Goal: Transaction & Acquisition: Purchase product/service

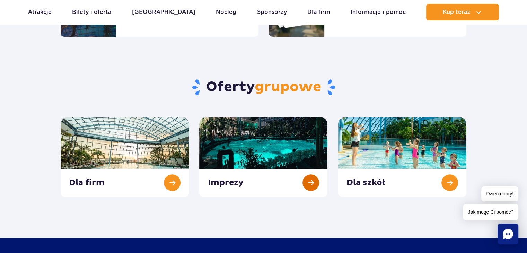
scroll to position [243, 0]
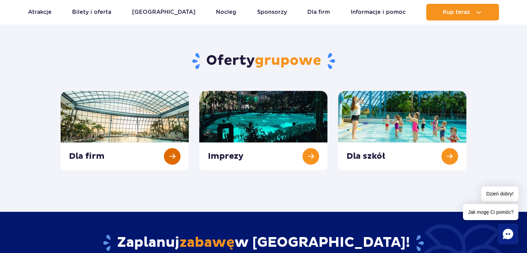
click at [170, 158] on link at bounding box center [125, 130] width 128 height 79
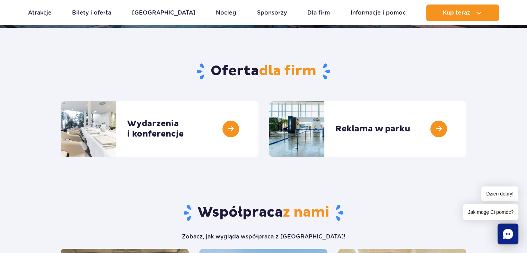
scroll to position [208, 0]
click at [259, 128] on link at bounding box center [259, 128] width 0 height 55
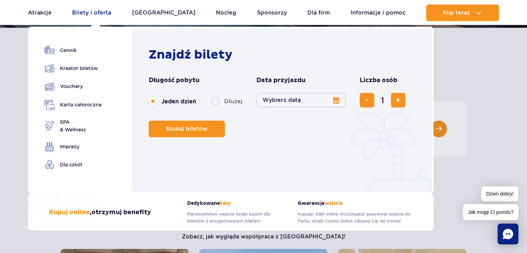
click at [104, 13] on link "Bilety i oferta" at bounding box center [91, 13] width 39 height 17
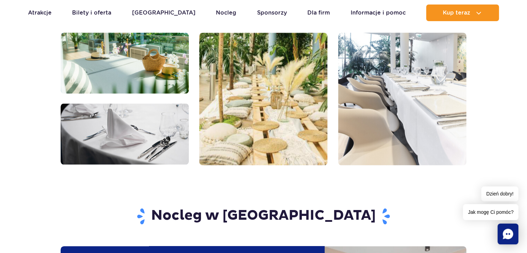
scroll to position [901, 0]
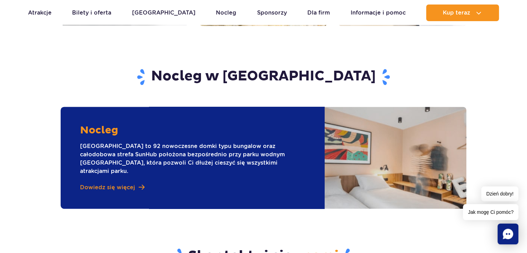
drag, startPoint x: 228, startPoint y: 124, endPoint x: 225, endPoint y: 124, distance: 3.5
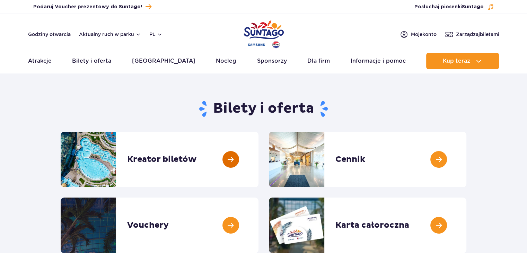
click at [259, 155] on link at bounding box center [259, 159] width 0 height 55
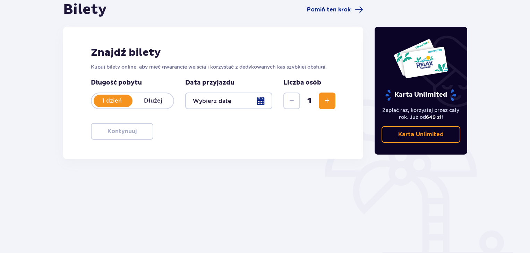
scroll to position [31, 0]
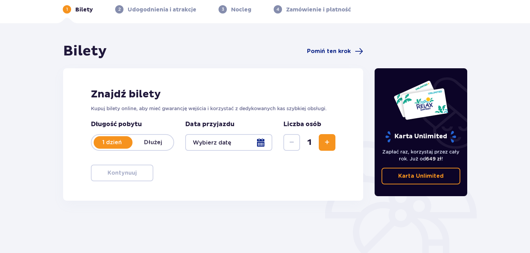
click at [426, 179] on p "Karta Unlimited" at bounding box center [420, 176] width 45 height 8
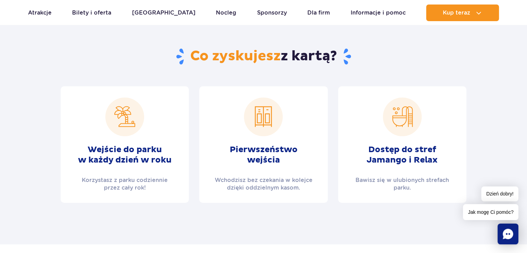
scroll to position [312, 0]
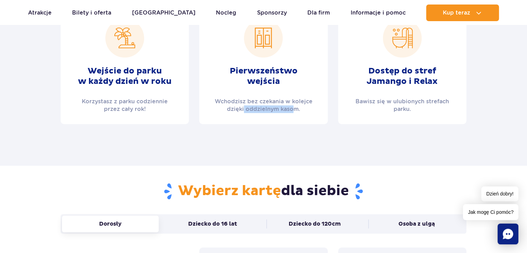
drag, startPoint x: 245, startPoint y: 108, endPoint x: 294, endPoint y: 108, distance: 48.9
click at [294, 108] on p "Wchodzisz bez czekania w kolejce dzięki oddzielnym kasom." at bounding box center [264, 105] width 112 height 15
click at [295, 108] on p "Wchodzisz bez czekania w kolejce dzięki oddzielnym kasom." at bounding box center [264, 105] width 112 height 15
click at [275, 111] on p "Wchodzisz bez czekania w kolejce dzięki oddzielnym kasom." at bounding box center [264, 105] width 112 height 15
click at [243, 111] on p "Wchodzisz bez czekania w kolejce dzięki oddzielnym kasom." at bounding box center [264, 105] width 112 height 15
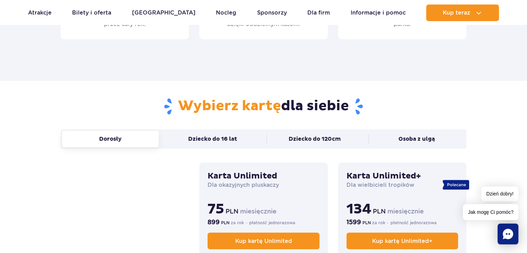
scroll to position [416, 0]
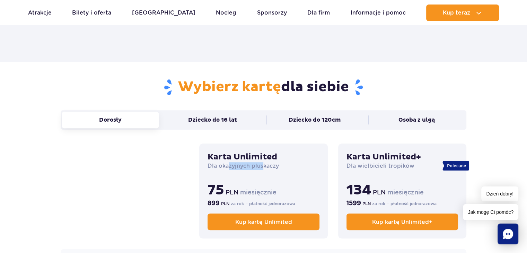
drag, startPoint x: 227, startPoint y: 168, endPoint x: 264, endPoint y: 167, distance: 36.8
click at [264, 167] on p "Dla okazyjnych pluskaczy" at bounding box center [264, 166] width 112 height 8
click at [303, 168] on p "Dla okazyjnych pluskaczy" at bounding box center [264, 166] width 112 height 8
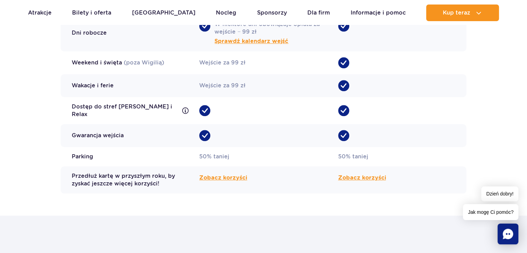
scroll to position [659, 0]
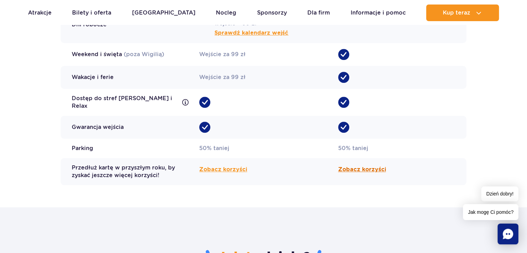
click at [351, 165] on span "Zobacz korzyści" at bounding box center [362, 169] width 48 height 8
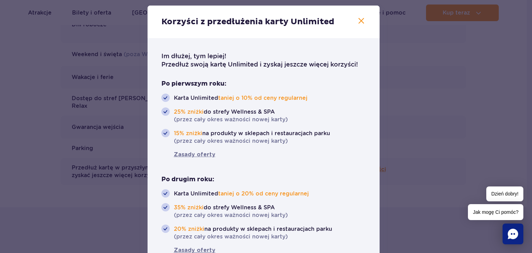
click at [357, 18] on icon "button" at bounding box center [361, 21] width 8 height 8
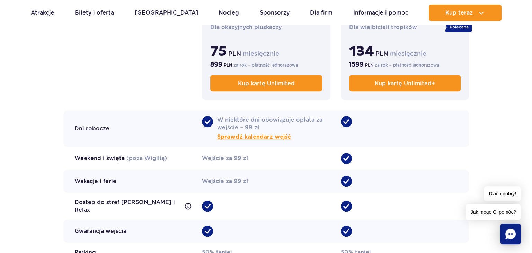
scroll to position [589, 0]
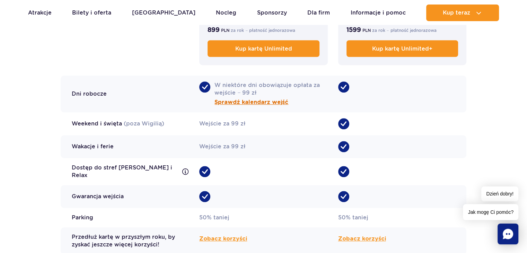
click at [276, 103] on span "Sprawdź kalendarz wejść" at bounding box center [252, 102] width 74 height 8
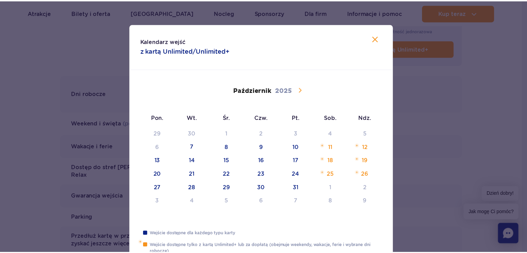
scroll to position [0, 0]
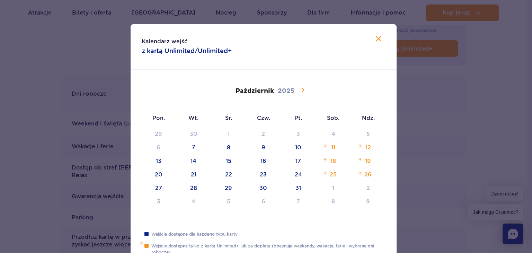
click at [299, 92] on icon at bounding box center [303, 90] width 8 height 8
click at [302, 91] on icon at bounding box center [303, 90] width 3 height 5
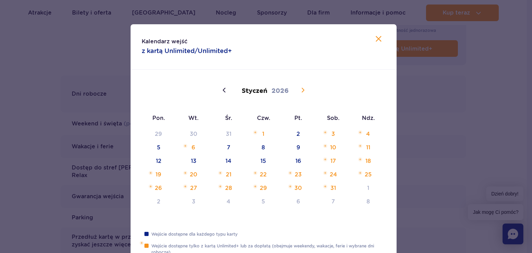
click at [302, 91] on icon at bounding box center [303, 90] width 3 height 5
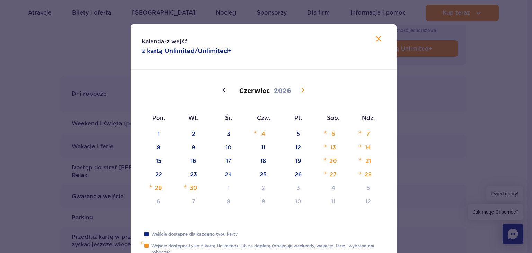
click at [299, 90] on icon at bounding box center [303, 90] width 8 height 8
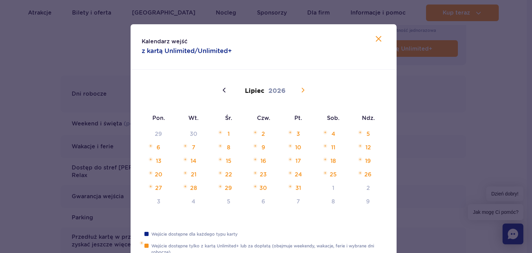
click at [302, 90] on icon at bounding box center [303, 90] width 8 height 8
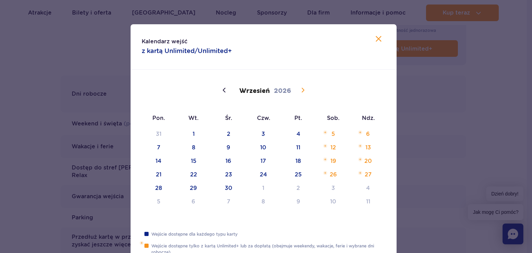
click at [302, 86] on icon at bounding box center [303, 90] width 8 height 8
click at [378, 37] on icon at bounding box center [379, 39] width 8 height 8
type input "2025"
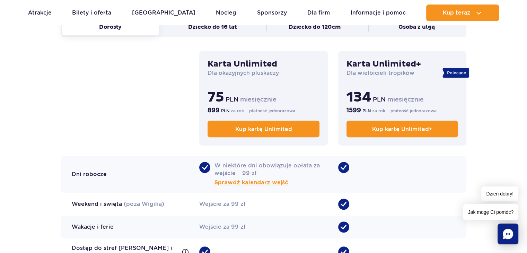
scroll to position [416, 0]
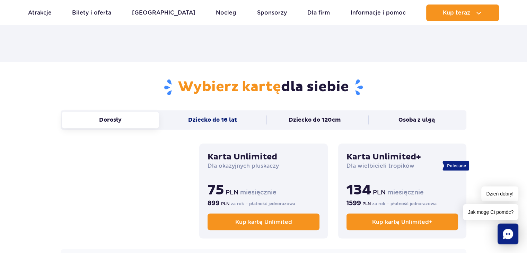
click at [239, 121] on button "Dziecko do 16 lat" at bounding box center [212, 120] width 97 height 17
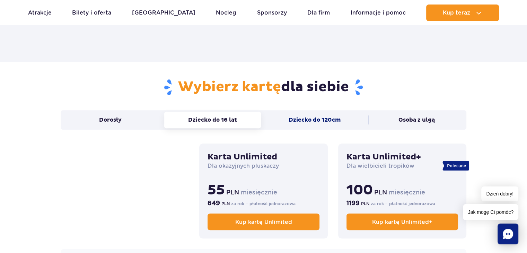
click at [290, 117] on button "Dziecko do 120cm" at bounding box center [315, 120] width 97 height 17
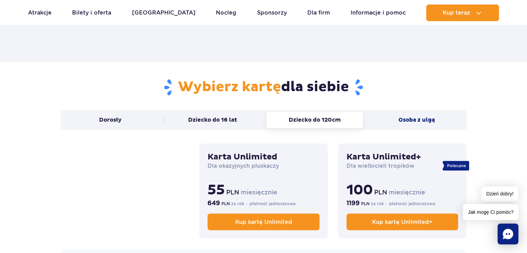
click at [427, 120] on button "Osoba z ulgą" at bounding box center [416, 120] width 97 height 17
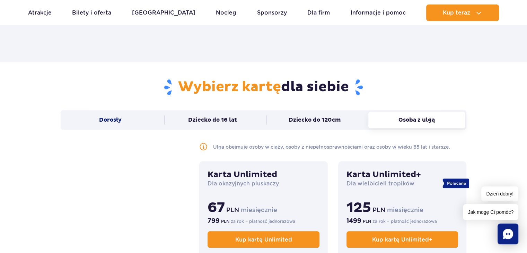
click at [112, 116] on button "Dorosły" at bounding box center [110, 120] width 97 height 17
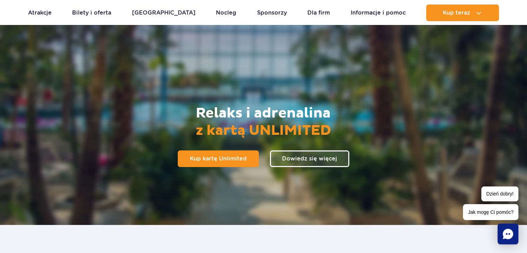
scroll to position [0, 0]
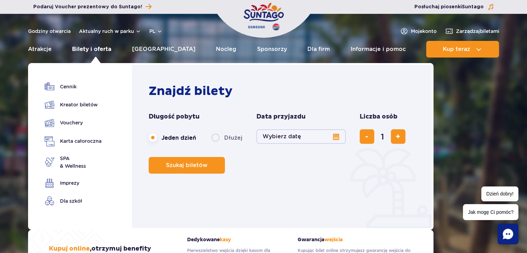
drag, startPoint x: 96, startPoint y: 49, endPoint x: 88, endPoint y: 52, distance: 8.4
click at [96, 49] on link "Bilety i oferta" at bounding box center [91, 49] width 39 height 17
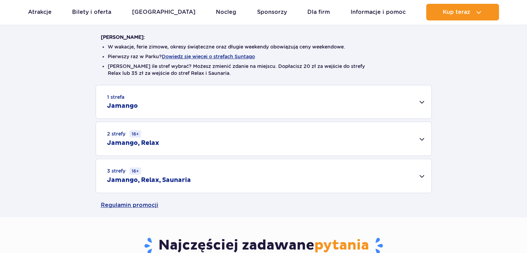
scroll to position [173, 0]
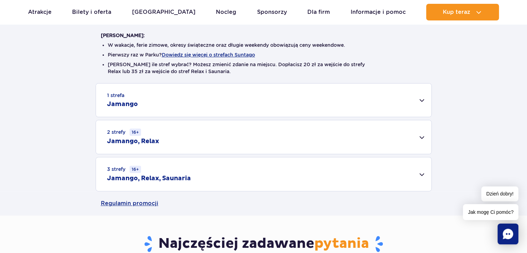
click at [293, 99] on div "1 strefa Jamango" at bounding box center [264, 100] width 336 height 33
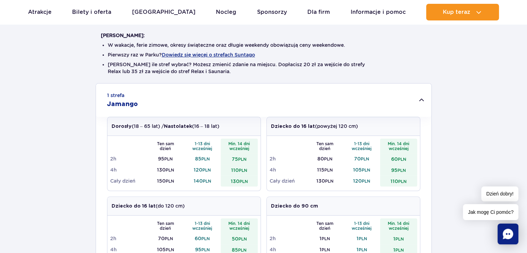
click at [293, 97] on div "1 strefa Jamango" at bounding box center [264, 100] width 336 height 33
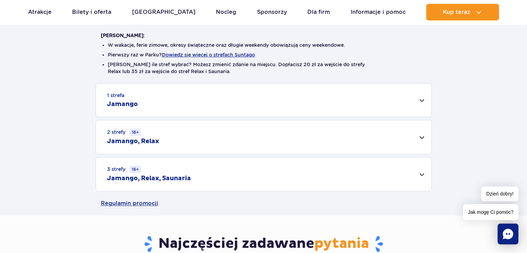
click at [269, 140] on div "2 strefy 16+ Jamango, Relax" at bounding box center [264, 137] width 336 height 34
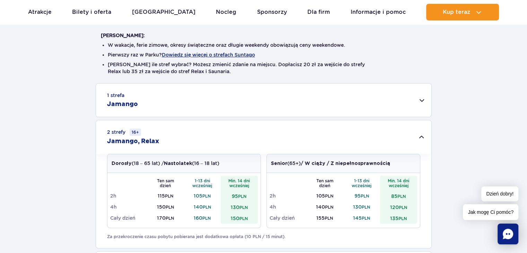
click at [269, 139] on div "2 strefy 16+ Jamango, Relax" at bounding box center [264, 137] width 336 height 34
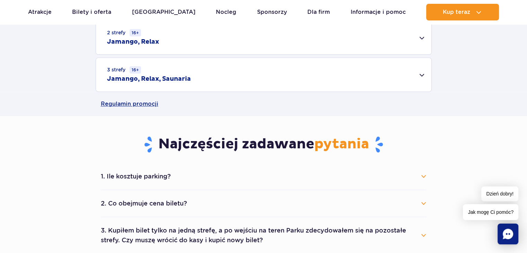
scroll to position [277, 0]
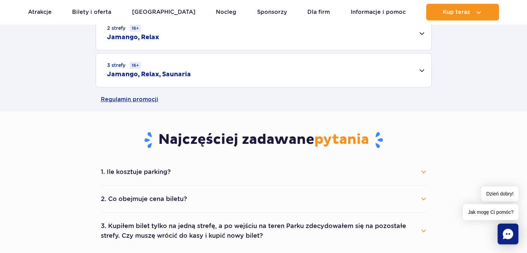
click at [303, 66] on div "3 strefy 16+ Jamango, Relax, Saunaria" at bounding box center [264, 70] width 336 height 34
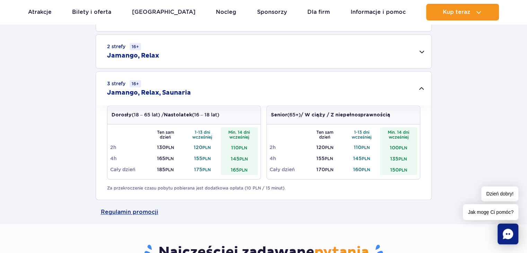
scroll to position [243, 0]
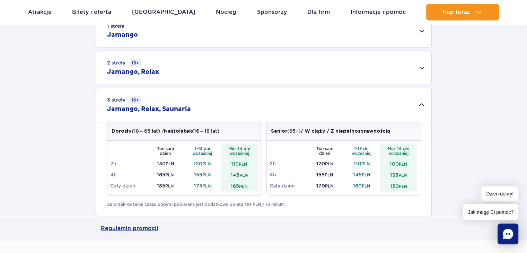
click at [310, 108] on div "3 strefy 16+ Jamango, Relax, Saunaria" at bounding box center [264, 105] width 336 height 34
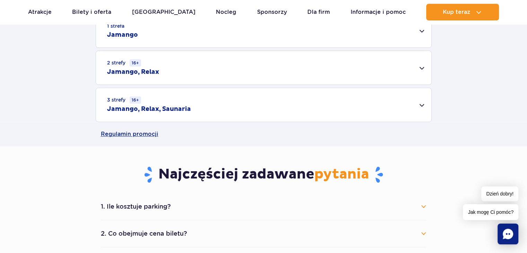
click at [316, 89] on div "3 strefy 16+ Jamango, Relax, Saunaria" at bounding box center [264, 105] width 336 height 34
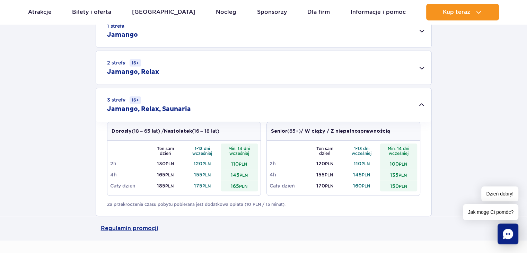
click at [316, 78] on div "2 strefy 16+ Jamango, Relax" at bounding box center [264, 68] width 336 height 34
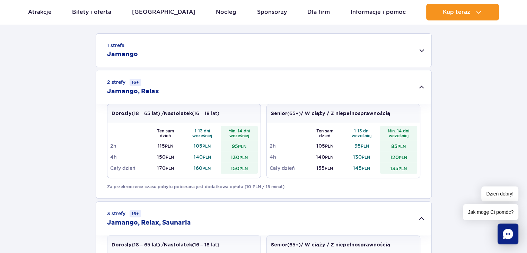
scroll to position [208, 0]
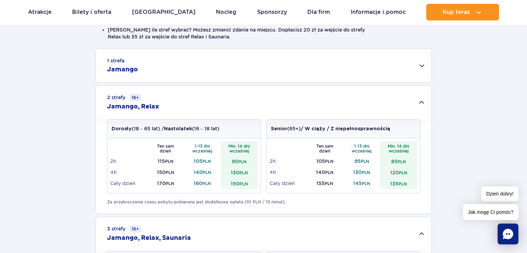
click at [309, 76] on div "1 strefa Jamango" at bounding box center [264, 65] width 336 height 33
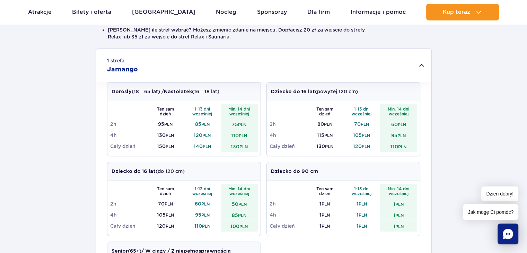
click at [309, 71] on div "1 strefa Jamango" at bounding box center [264, 65] width 336 height 33
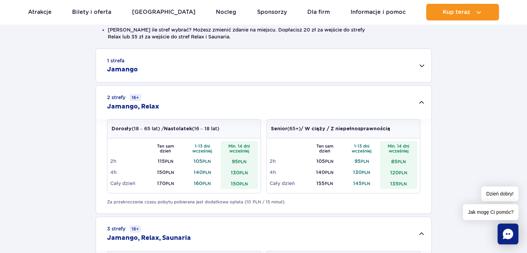
click at [309, 88] on div "2 strefy 16+ Jamango, Relax" at bounding box center [264, 103] width 336 height 34
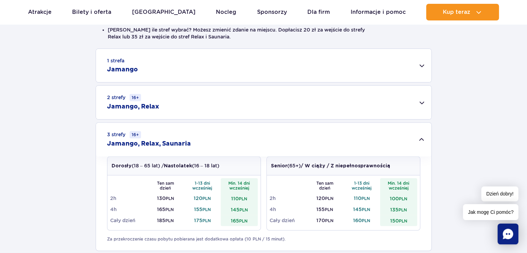
click at [312, 139] on div "3 strefy 16+ Jamango, Relax, Saunaria" at bounding box center [264, 140] width 336 height 34
